Goal: Information Seeking & Learning: Compare options

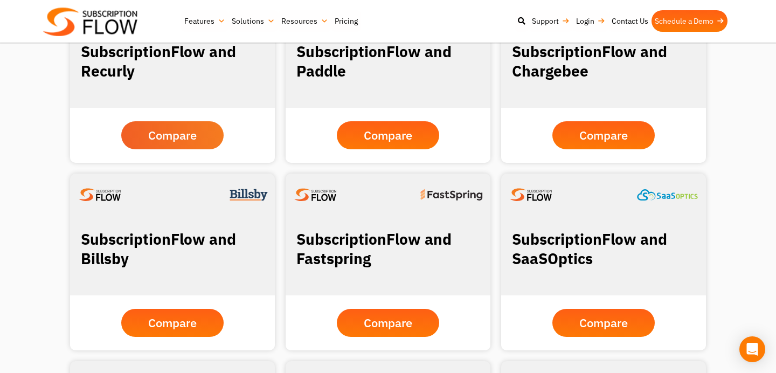
click at [200, 145] on link "Compare" at bounding box center [172, 135] width 102 height 28
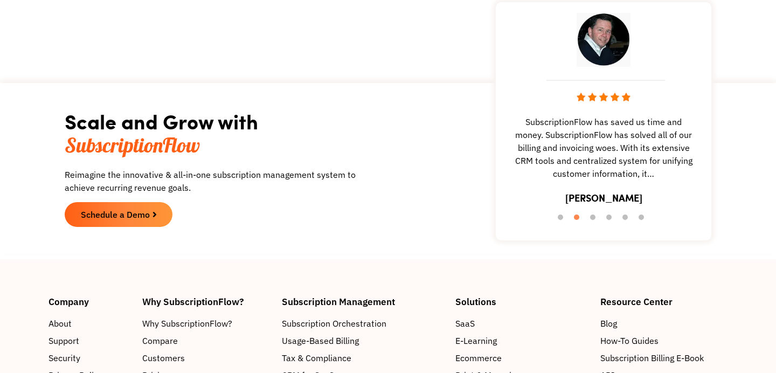
scroll to position [2641, 0]
